Goal: Navigation & Orientation: Understand site structure

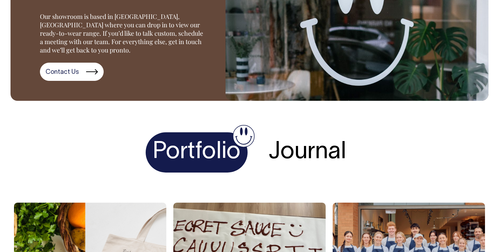
click at [199, 146] on h4 "Portfolio" at bounding box center [197, 152] width 102 height 40
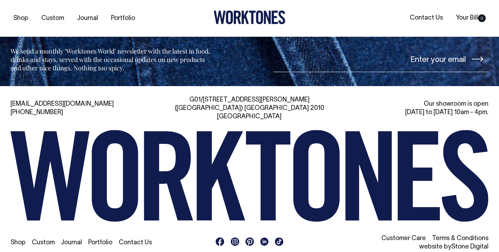
scroll to position [1505, 0]
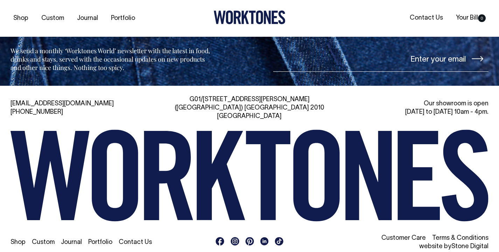
click at [45, 239] on link "Custom" at bounding box center [43, 242] width 23 height 6
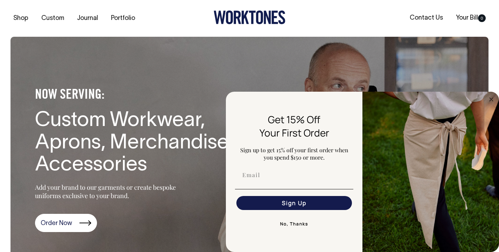
click at [304, 222] on button "No, Thanks" at bounding box center [294, 224] width 118 height 14
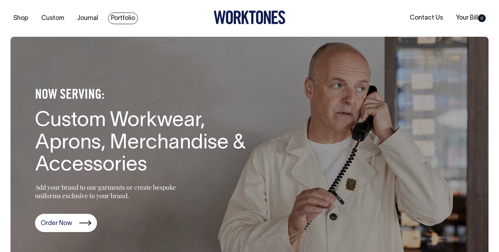
click at [117, 16] on link "Portfolio" at bounding box center [123, 19] width 30 height 12
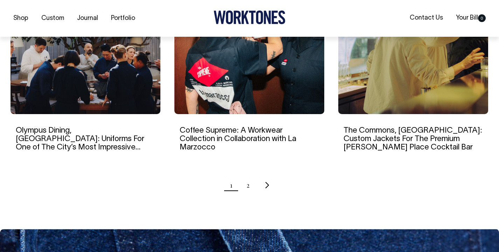
scroll to position [718, 0]
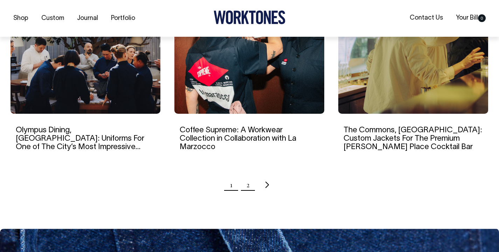
click at [247, 178] on link "2" at bounding box center [247, 184] width 3 height 17
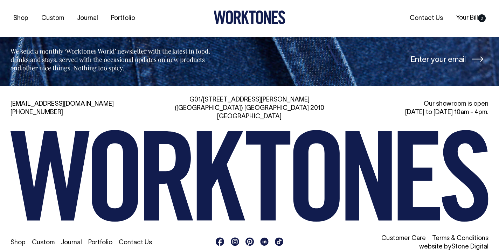
scroll to position [1014, 0]
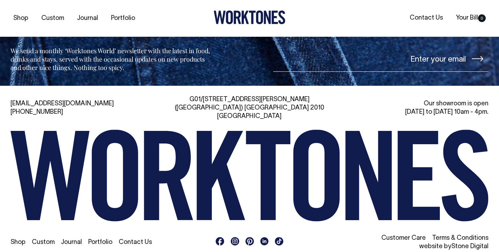
click at [101, 239] on link "Portfolio" at bounding box center [100, 242] width 24 height 6
